Goal: Task Accomplishment & Management: Manage account settings

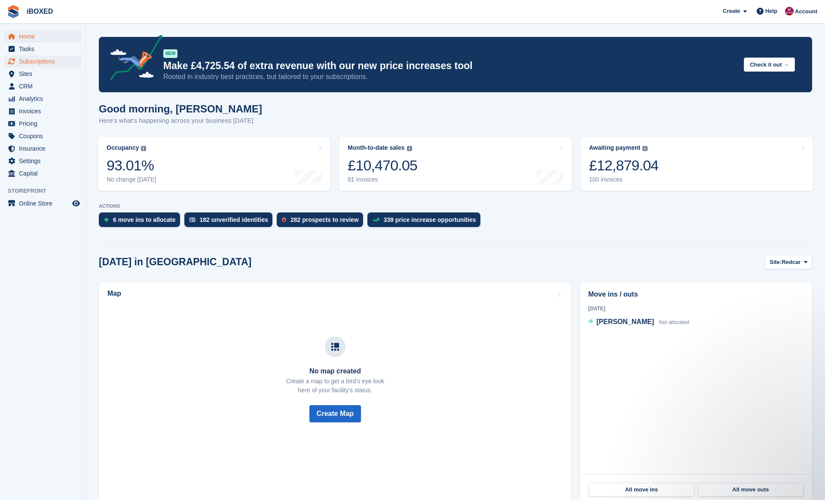
click at [55, 65] on span "Subscriptions" at bounding box center [45, 61] width 52 height 12
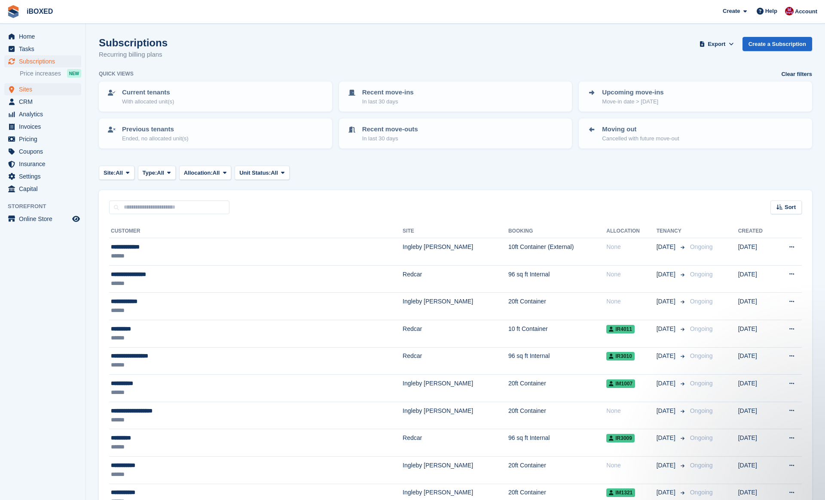
click at [45, 88] on span "Sites" at bounding box center [45, 89] width 52 height 12
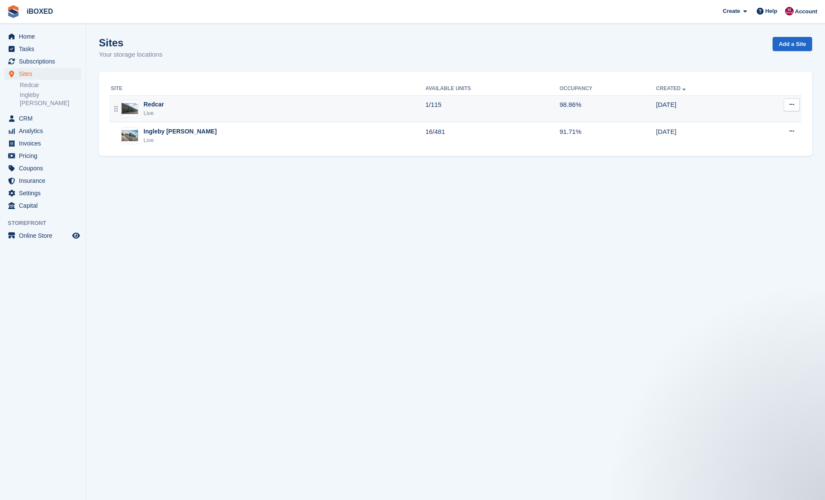
click at [250, 112] on div "Redcar Live" at bounding box center [268, 109] width 314 height 18
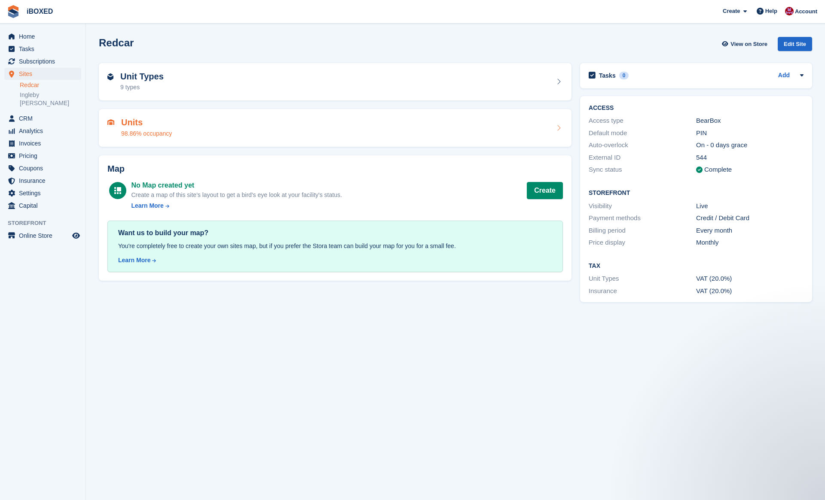
click at [259, 129] on div "Units 98.86% occupancy" at bounding box center [334, 128] width 455 height 21
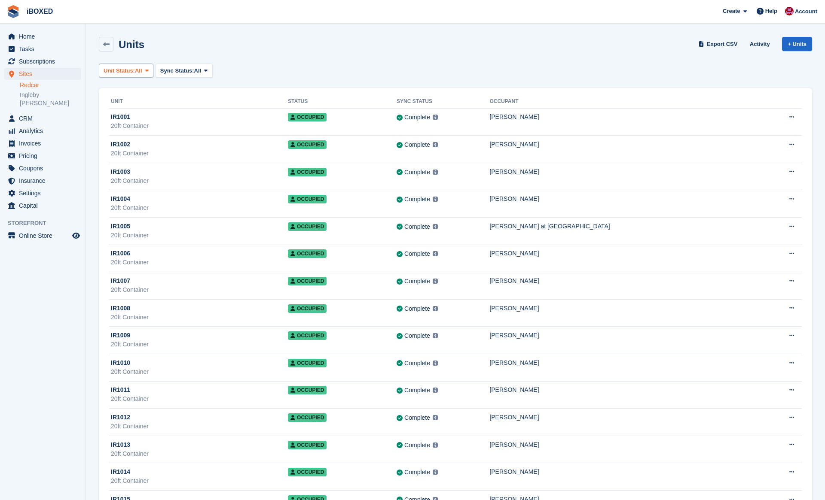
click at [151, 74] on button "Unit Status: All" at bounding box center [126, 71] width 55 height 14
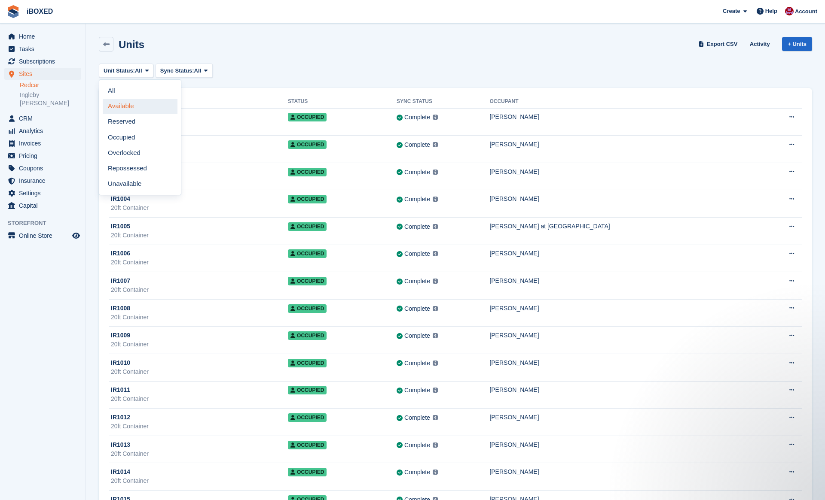
click at [144, 104] on link "Available" at bounding box center [140, 106] width 75 height 15
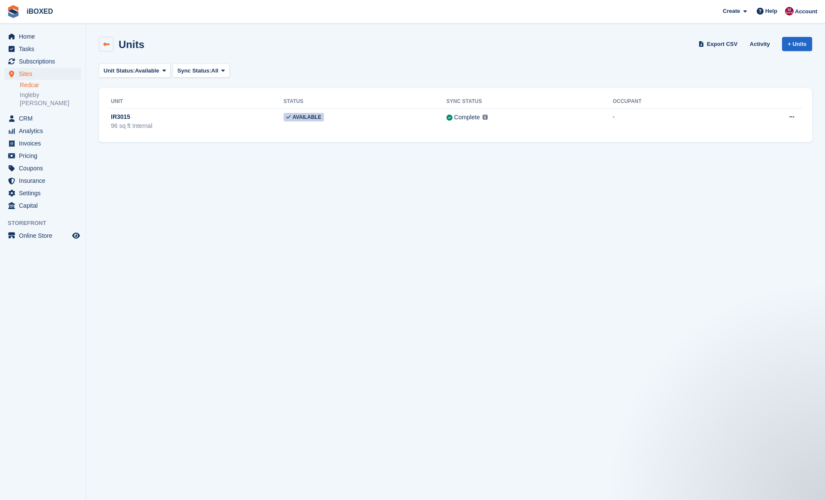
click at [110, 44] on link at bounding box center [106, 44] width 15 height 15
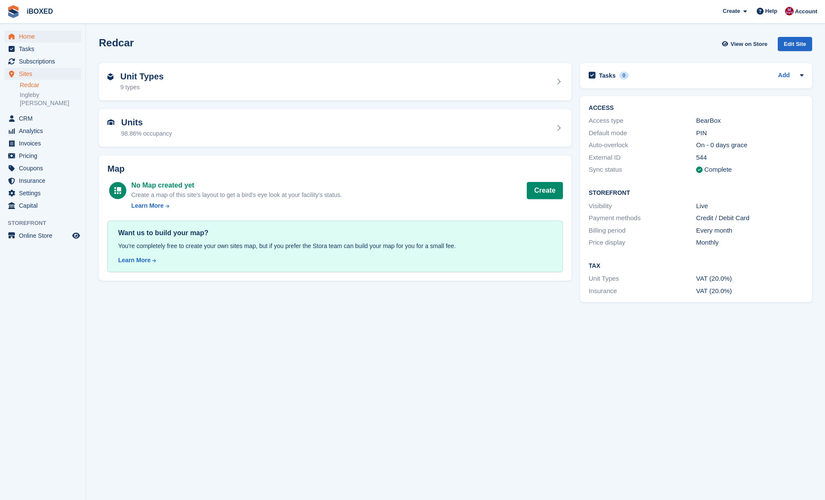
click at [41, 37] on span "Home" at bounding box center [45, 36] width 52 height 12
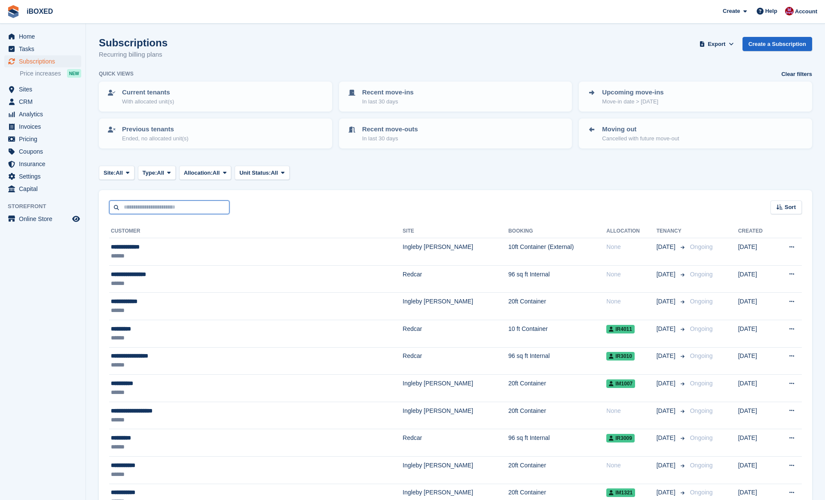
click at [170, 208] on input "text" at bounding box center [169, 208] width 120 height 14
type input "**"
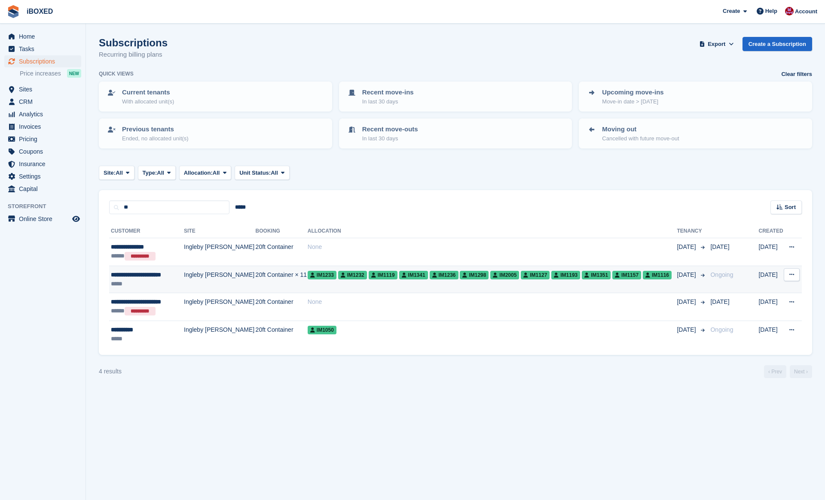
click at [195, 284] on td "Ingleby [PERSON_NAME]" at bounding box center [220, 279] width 72 height 27
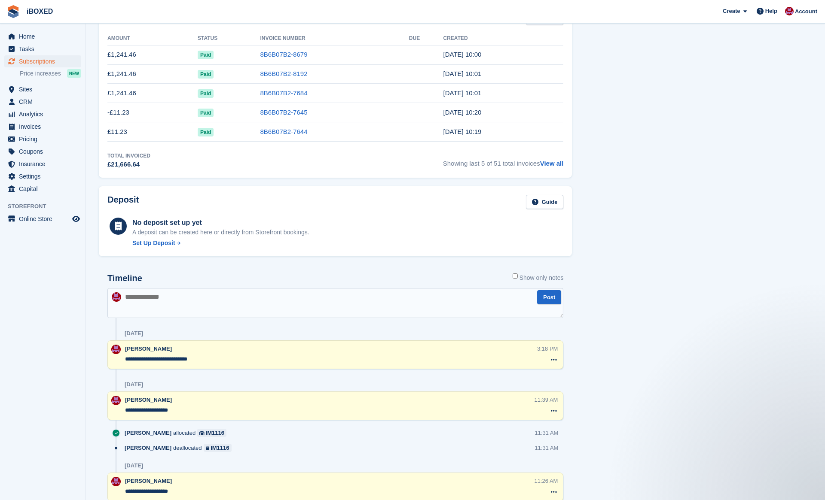
click at [255, 295] on textarea at bounding box center [335, 303] width 456 height 30
type textarea "**********"
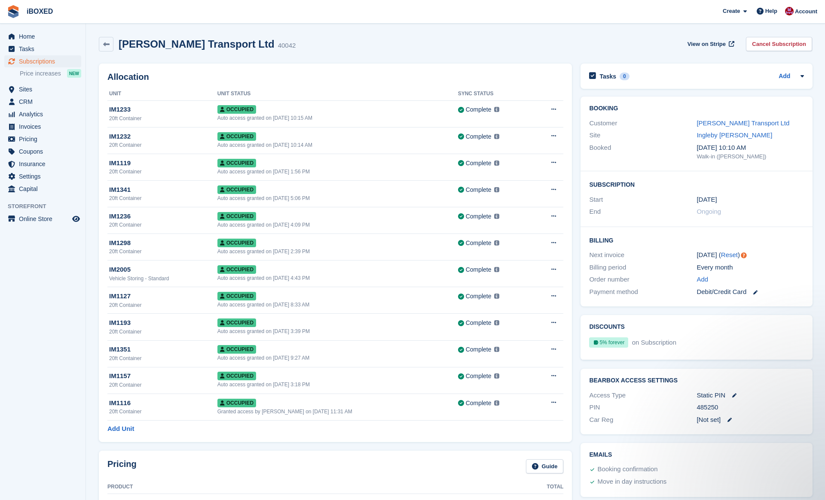
click at [107, 49] on link at bounding box center [106, 44] width 15 height 15
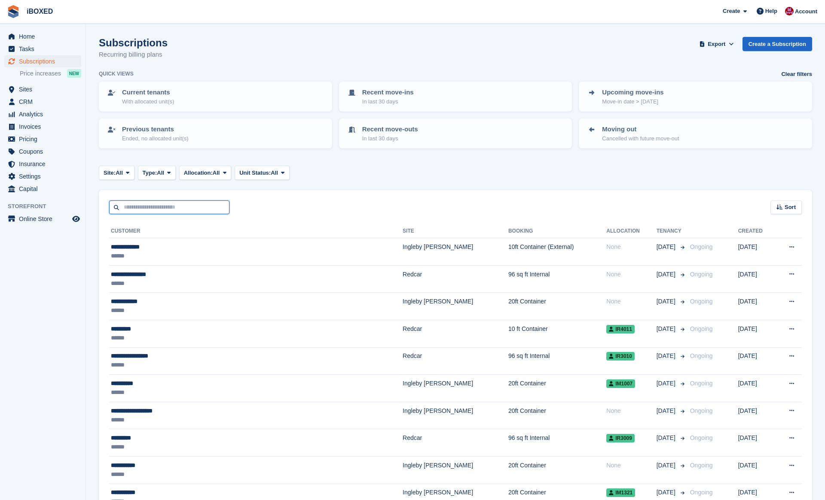
click at [183, 207] on input "text" at bounding box center [169, 208] width 120 height 14
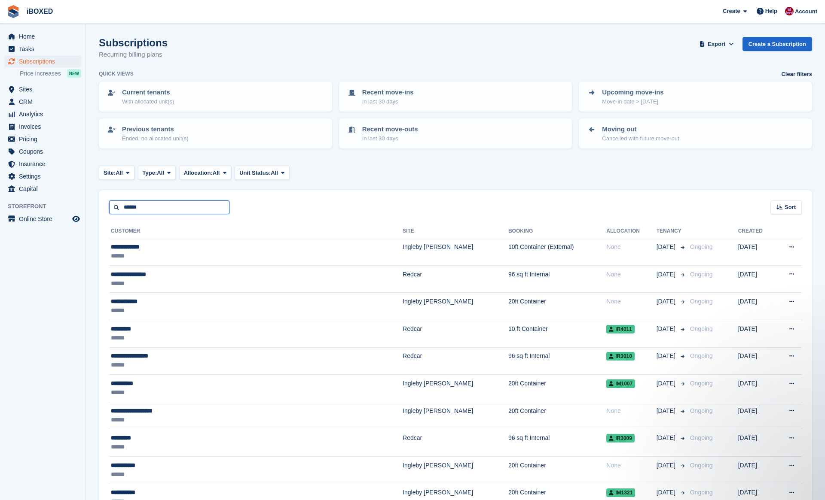
type input "******"
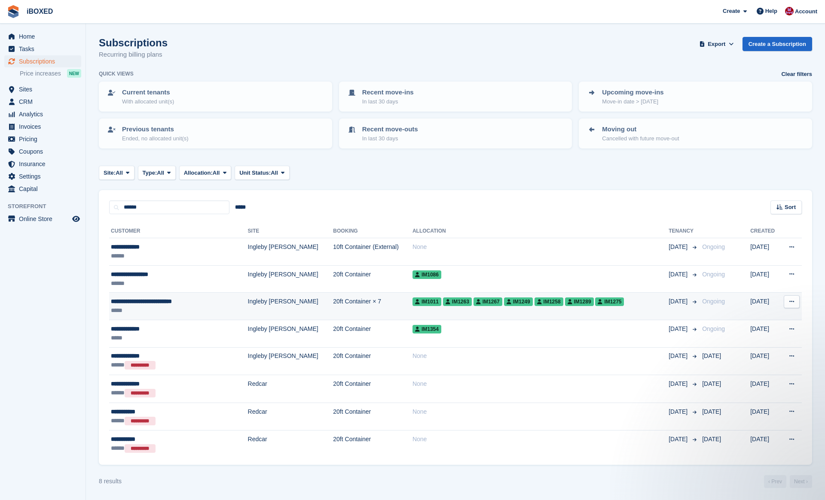
drag, startPoint x: 183, startPoint y: 207, endPoint x: 185, endPoint y: 303, distance: 95.4
click at [185, 303] on div "**********" at bounding box center [167, 301] width 113 height 9
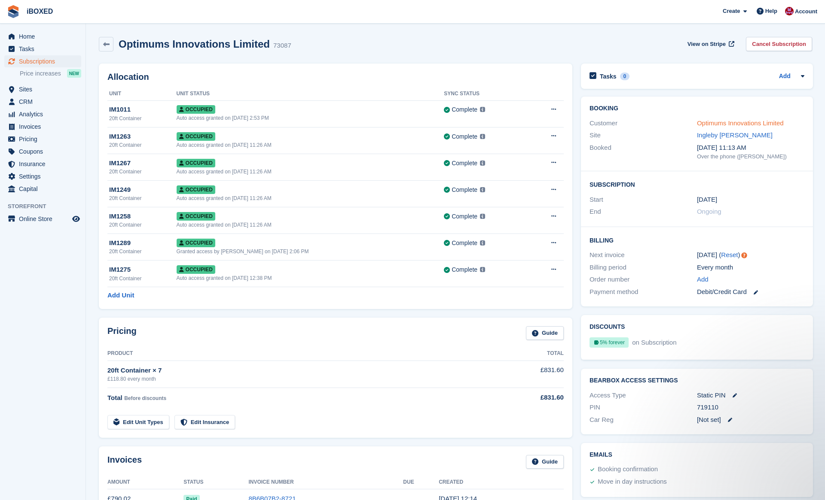
click at [709, 122] on link "Optimums Innovations Limited" at bounding box center [740, 122] width 87 height 7
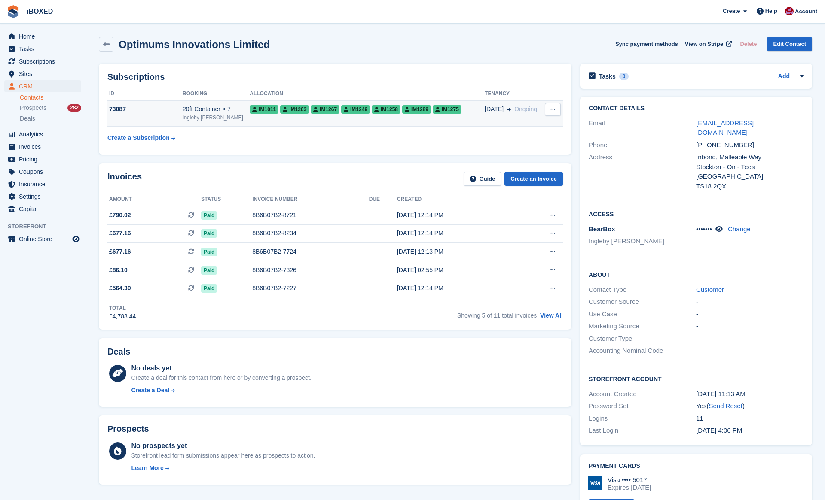
click at [345, 115] on td "IM1011 IM1263 IM1267 IM1249 IM1258 IM1289 IM1275" at bounding box center [367, 113] width 235 height 26
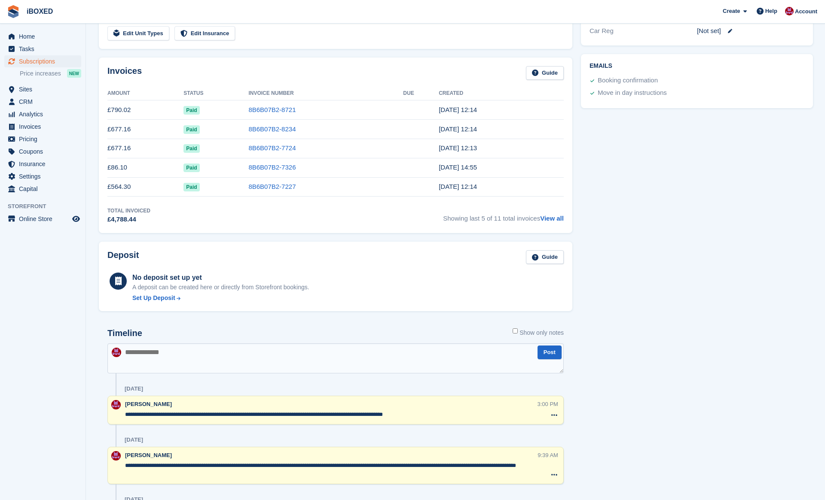
scroll to position [389, 0]
click at [358, 366] on textarea at bounding box center [335, 359] width 456 height 30
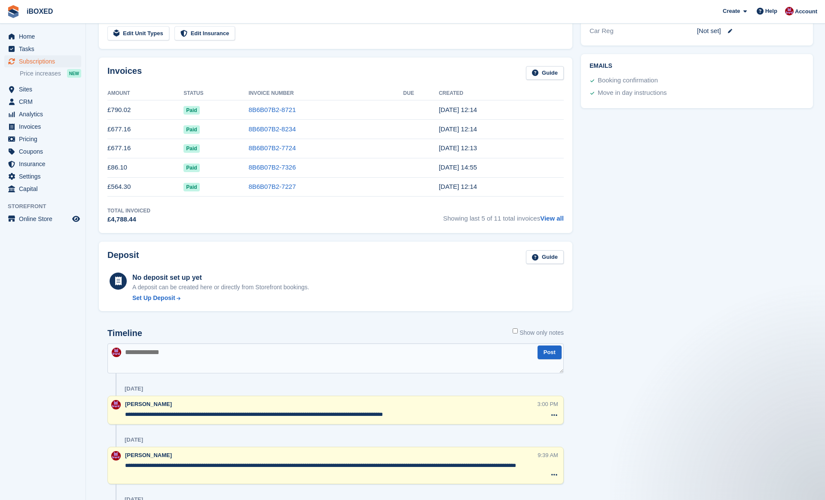
scroll to position [0, 0]
click at [311, 352] on textarea "**********" at bounding box center [335, 359] width 456 height 30
type textarea "**********"
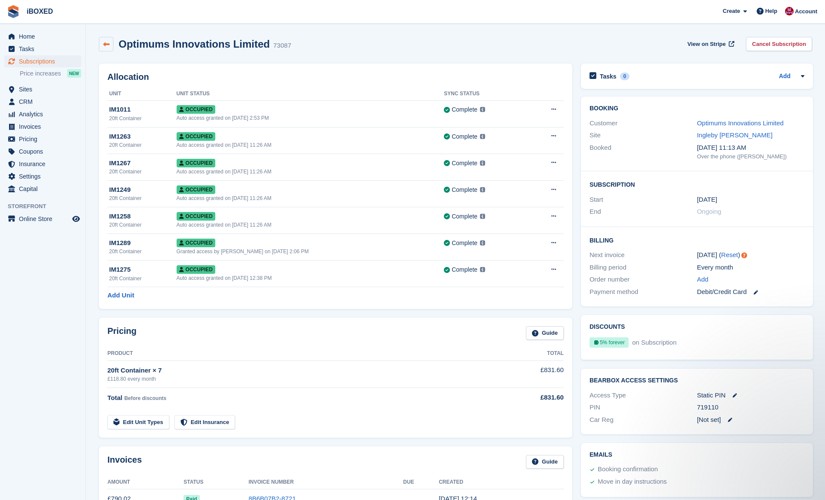
click at [105, 46] on icon at bounding box center [106, 44] width 6 height 6
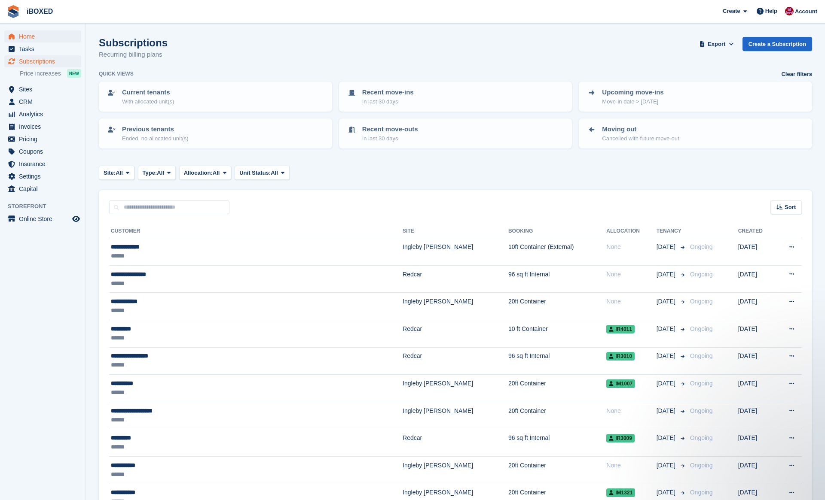
click at [58, 38] on span "Home" at bounding box center [45, 36] width 52 height 12
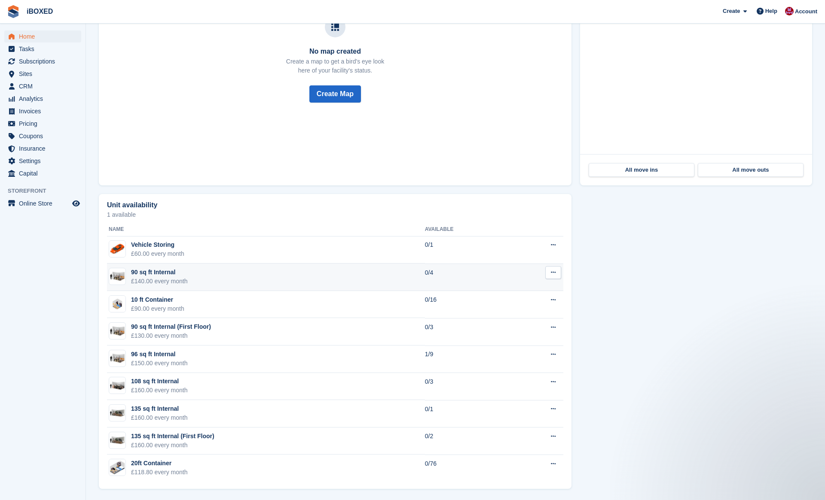
scroll to position [321, 0]
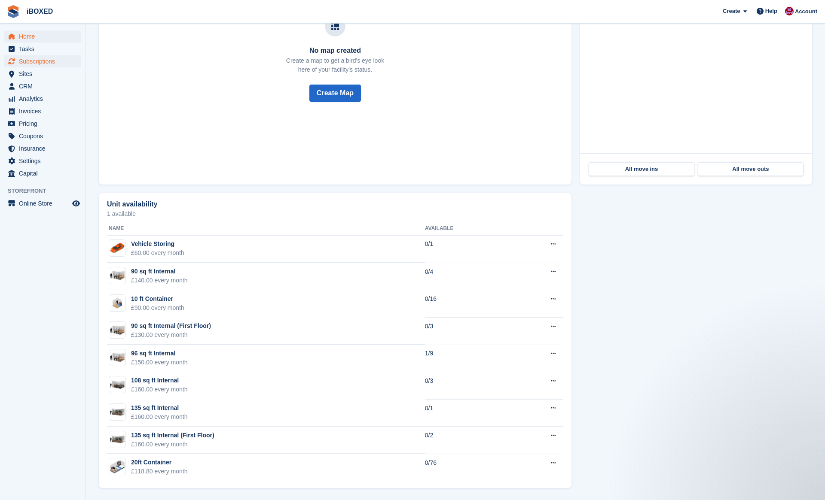
click at [33, 58] on span "Subscriptions" at bounding box center [45, 61] width 52 height 12
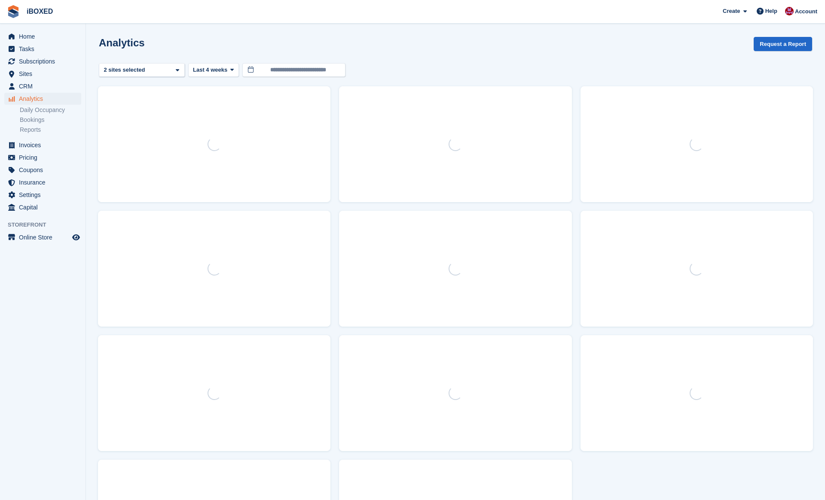
click at [40, 88] on span "CRM" at bounding box center [45, 86] width 52 height 12
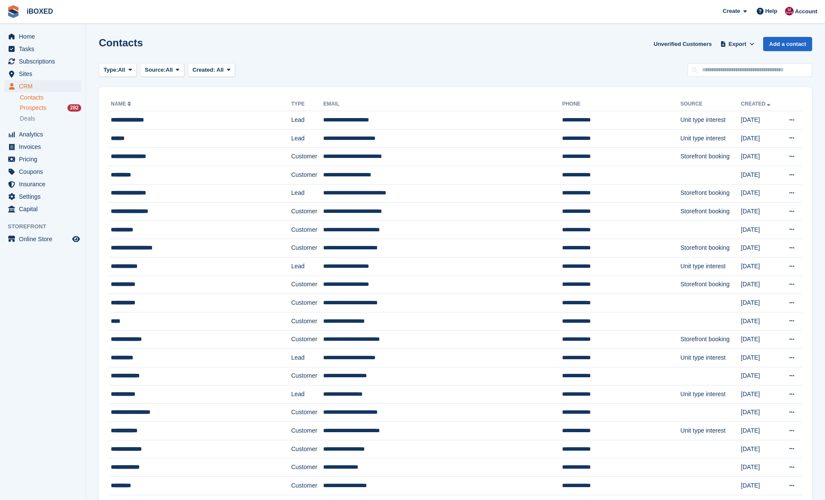
click at [59, 109] on div "Prospects 282" at bounding box center [50, 108] width 61 height 8
